Goal: Find contact information: Find contact information

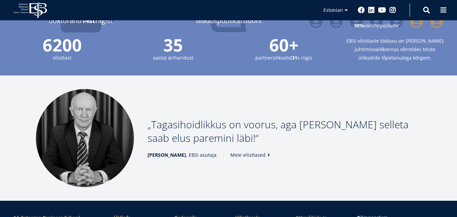
scroll to position [902, 0]
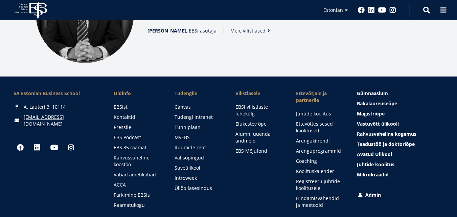
click at [91, 152] on div "SA Estonian Business School A. Lauteri 3, 10114 ebs@ebs.ee Social Links Faceboo…" at bounding box center [57, 149] width 87 height 118
drag, startPoint x: 52, startPoint y: 89, endPoint x: 22, endPoint y: 90, distance: 29.8
click at [22, 114] on div "[EMAIL_ADDRESS][DOMAIN_NAME]" at bounding box center [57, 121] width 87 height 14
drag, startPoint x: 51, startPoint y: 89, endPoint x: 53, endPoint y: 96, distance: 6.7
click at [53, 96] on div "SA Estonian Business School A. Lauteri 3, 10114 ebs@ebs.ee Social Links Faceboo…" at bounding box center [57, 149] width 87 height 118
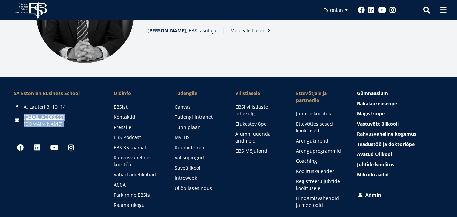
copy div "ebs@ebs.ee Social Links Facebook Linkedin"
click at [54, 145] on div "SA Estonian Business School A. Lauteri 3, 10114 ebs@ebs.ee Social Links Faceboo…" at bounding box center [57, 149] width 87 height 118
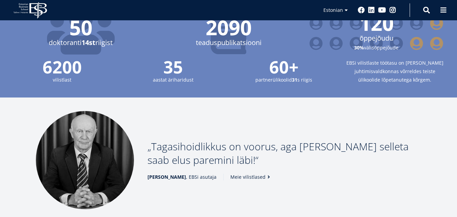
scroll to position [744, 0]
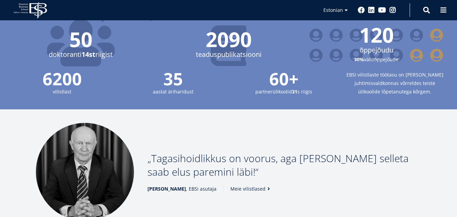
click at [202, 152] on p "Tagasihoidlikkus on voorus, aga ilma selleta saab elus paremini läbi!" at bounding box center [284, 165] width 274 height 27
click at [83, 141] on img at bounding box center [85, 172] width 98 height 98
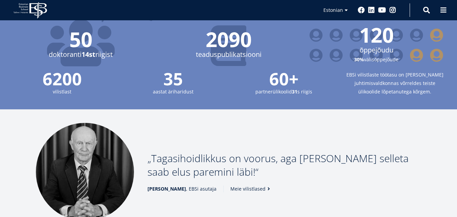
click at [83, 141] on img at bounding box center [85, 172] width 98 height 98
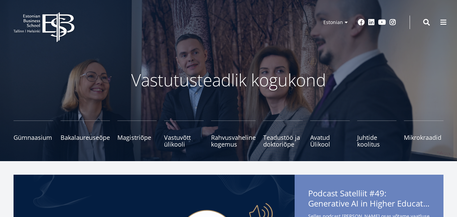
scroll to position [0, 0]
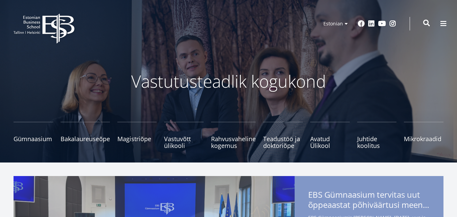
click at [426, 23] on span at bounding box center [426, 23] width 7 height 7
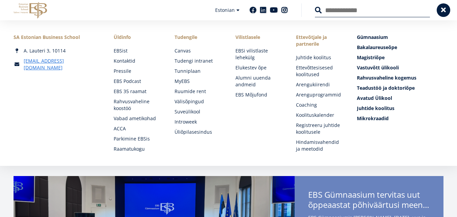
click at [332, 7] on input "Otsing" at bounding box center [372, 10] width 115 height 14
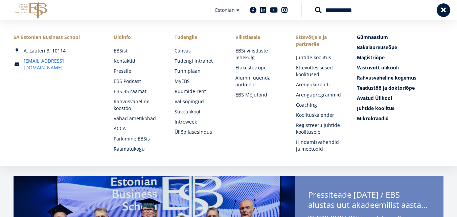
type input "*********"
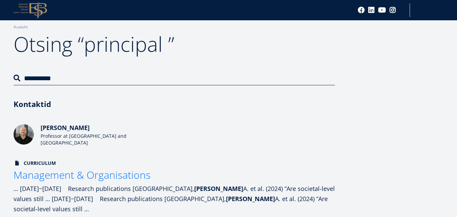
scroll to position [34, 0]
click at [35, 107] on h3 "Kontaktid" at bounding box center [174, 104] width 321 height 10
click at [39, 102] on h3 "Kontaktid" at bounding box center [174, 104] width 321 height 10
click at [40, 109] on h3 "Kontaktid" at bounding box center [174, 104] width 321 height 10
click at [41, 107] on h3 "Kontaktid" at bounding box center [174, 104] width 321 height 10
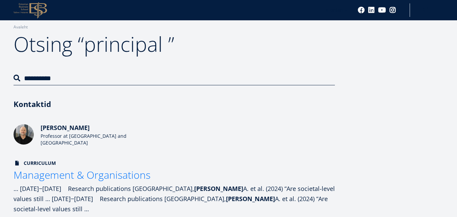
click at [130, 41] on h1 "Otsing “principal ”" at bounding box center [174, 43] width 321 height 27
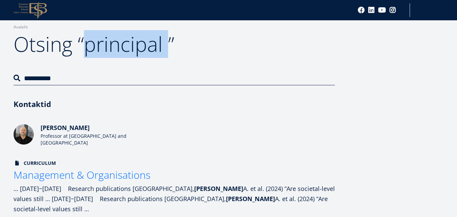
click at [130, 41] on h1 "Otsing “principal ”" at bounding box center [174, 43] width 321 height 27
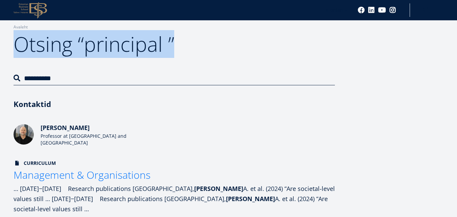
click at [130, 41] on h1 "Otsing “principal ”" at bounding box center [174, 43] width 321 height 27
click at [239, 60] on div "Breadcrumb Avaleht Otsing “principal ”" at bounding box center [228, 18] width 457 height 105
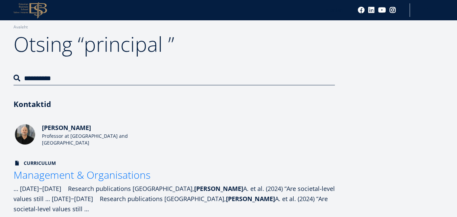
click at [25, 134] on img at bounding box center [25, 134] width 20 height 20
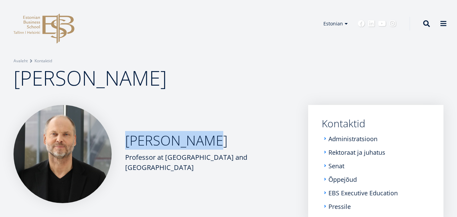
drag, startPoint x: 212, startPoint y: 144, endPoint x: 121, endPoint y: 140, distance: 90.8
click at [121, 140] on div "[PERSON_NAME] Professor at [GEOGRAPHIC_DATA] and [GEOGRAPHIC_DATA]" at bounding box center [154, 154] width 281 height 98
copy h2 "[PERSON_NAME]"
click at [227, 130] on div "[PERSON_NAME] Professor at [GEOGRAPHIC_DATA] and [GEOGRAPHIC_DATA]" at bounding box center [154, 154] width 281 height 98
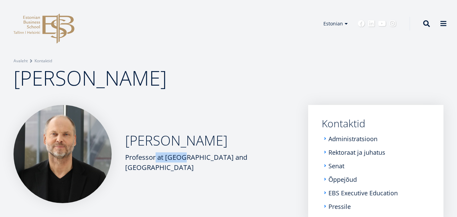
drag, startPoint x: 156, startPoint y: 163, endPoint x: 121, endPoint y: 163, distance: 34.5
click at [121, 163] on div "[PERSON_NAME] Professor at [GEOGRAPHIC_DATA] and [GEOGRAPHIC_DATA]" at bounding box center [154, 154] width 281 height 98
copy div "Professor"
